Goal: Book appointment/travel/reservation

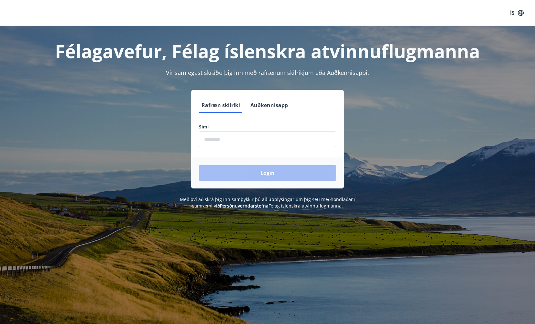
click at [241, 143] on input "phone" at bounding box center [267, 140] width 137 height 16
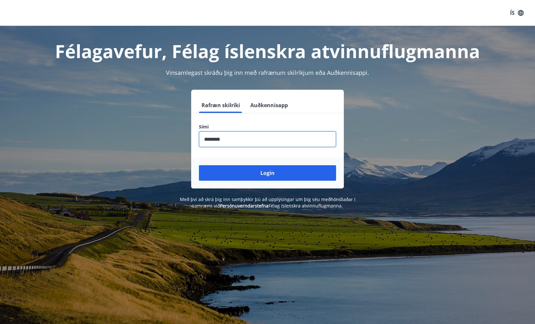
type input "********"
click at [267, 173] on button "Login" at bounding box center [267, 173] width 137 height 16
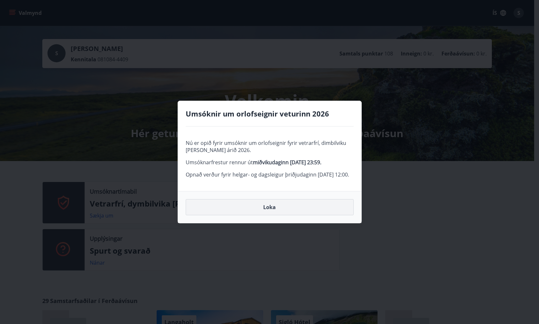
click at [274, 216] on button "Loka" at bounding box center [270, 207] width 168 height 16
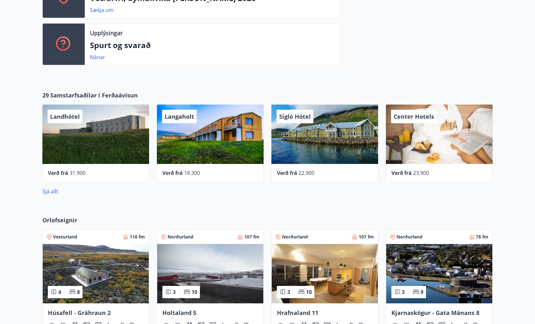
scroll to position [256, 0]
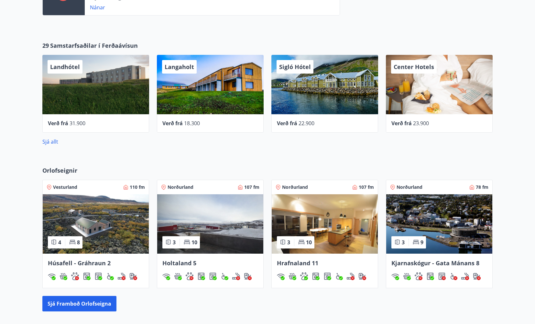
click at [435, 215] on img at bounding box center [439, 224] width 106 height 59
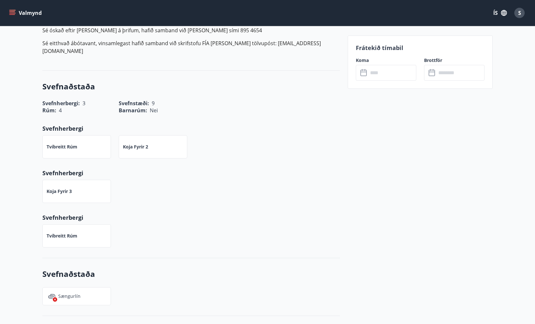
scroll to position [162, 0]
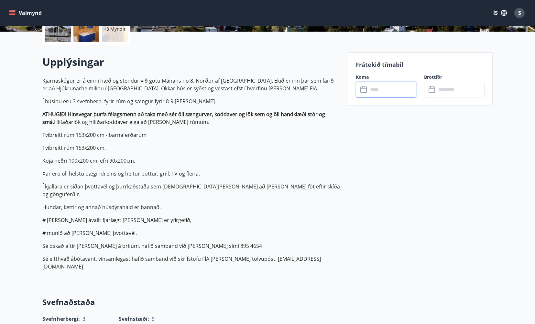
click at [385, 89] on input "text" at bounding box center [392, 90] width 48 height 16
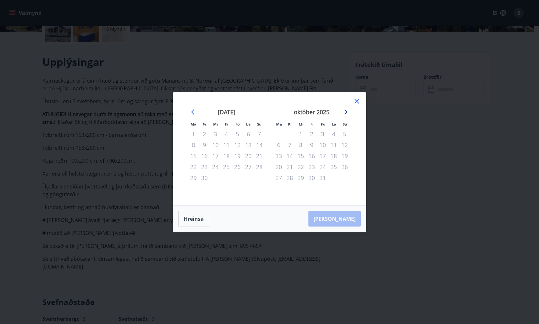
click at [345, 112] on icon "Move forward to switch to the next month." at bounding box center [345, 112] width 5 height 5
click at [346, 112] on icon "Move forward to switch to the next month." at bounding box center [345, 112] width 5 height 5
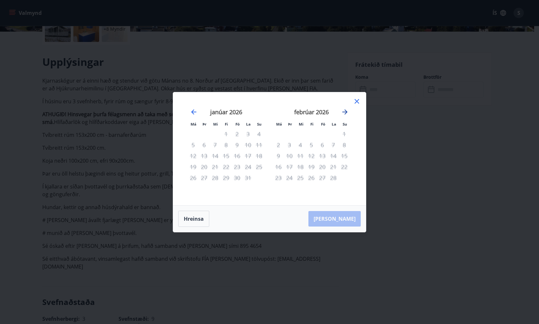
click at [346, 112] on icon "Move forward to switch to the next month." at bounding box center [345, 112] width 5 height 5
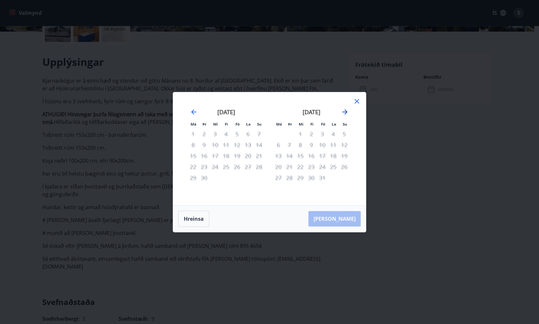
click at [346, 112] on icon "Move forward to switch to the next month." at bounding box center [345, 112] width 5 height 5
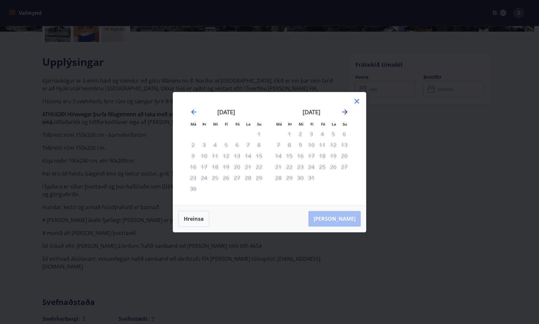
click at [346, 112] on icon "Move forward to switch to the next month." at bounding box center [345, 112] width 5 height 5
click at [357, 103] on icon at bounding box center [357, 102] width 8 height 8
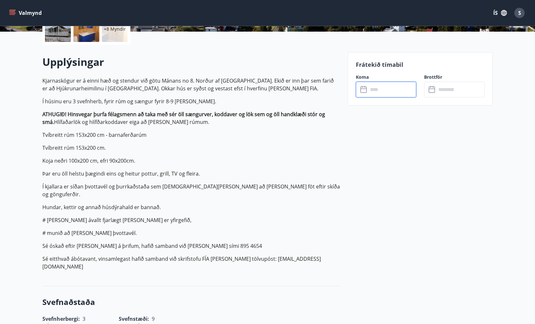
scroll to position [0, 0]
